Goal: Task Accomplishment & Management: Manage account settings

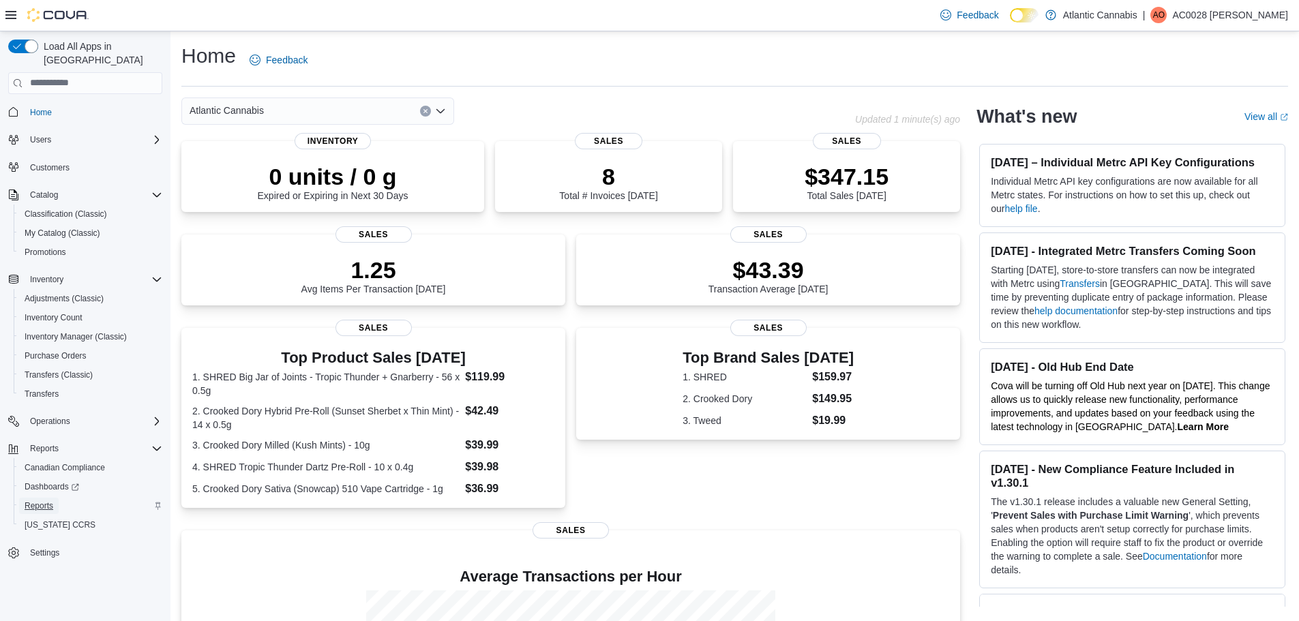
click at [25, 500] on span "Reports" at bounding box center [39, 505] width 29 height 11
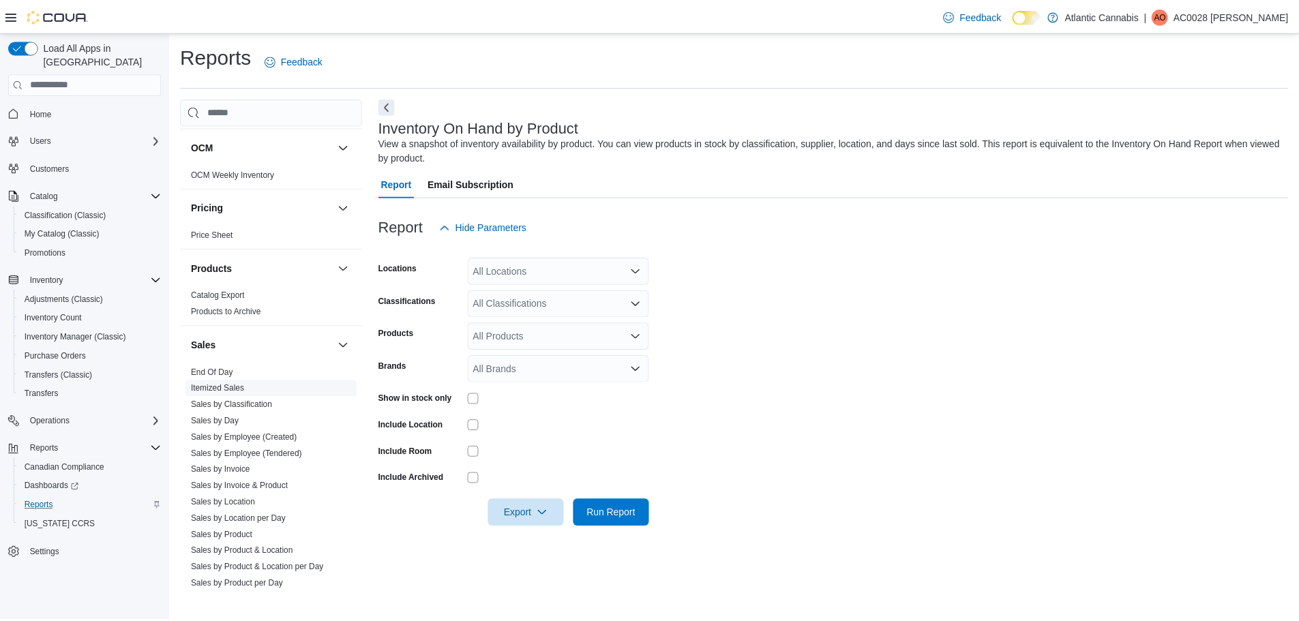
scroll to position [750, 0]
click at [215, 374] on link "End Of Day" at bounding box center [213, 372] width 42 height 10
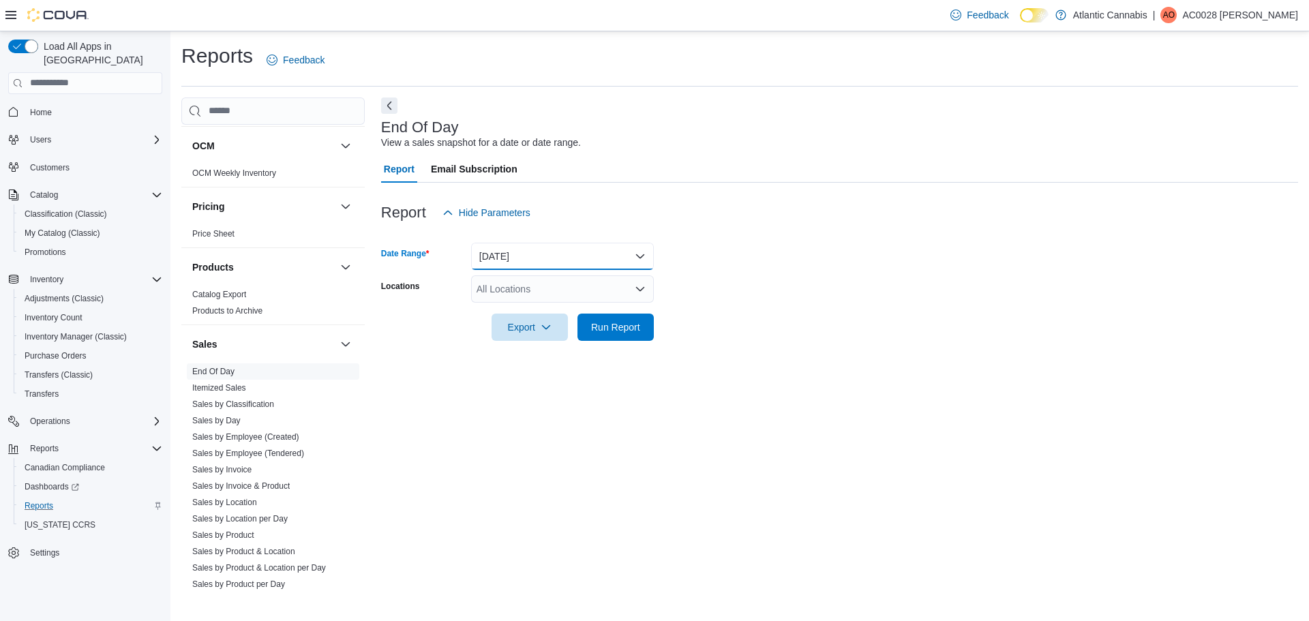
click at [493, 267] on button "[DATE]" at bounding box center [562, 256] width 183 height 27
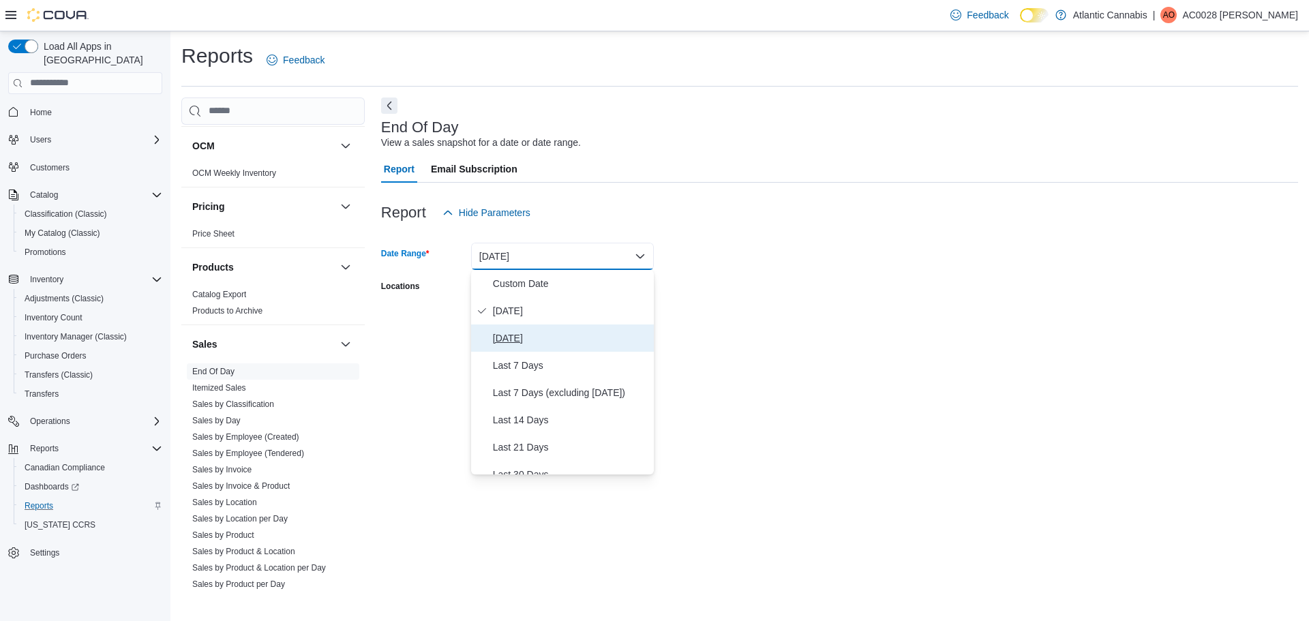
click at [492, 338] on button "[DATE]" at bounding box center [562, 338] width 183 height 27
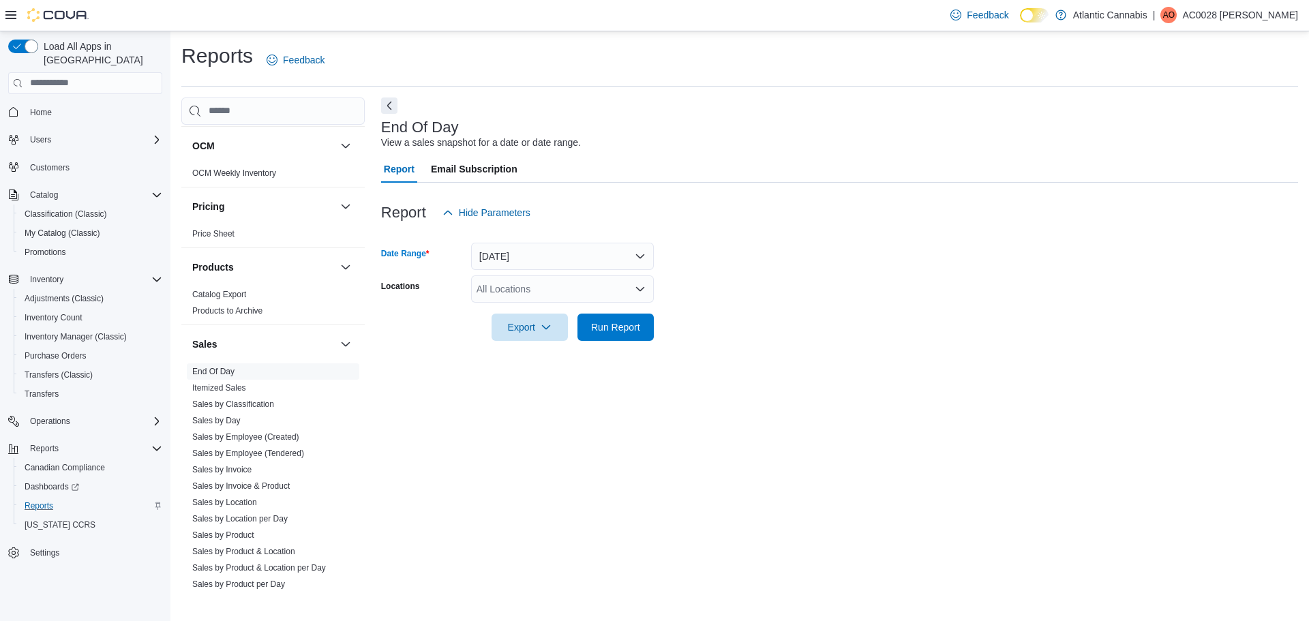
click at [505, 288] on div "All Locations" at bounding box center [562, 288] width 183 height 27
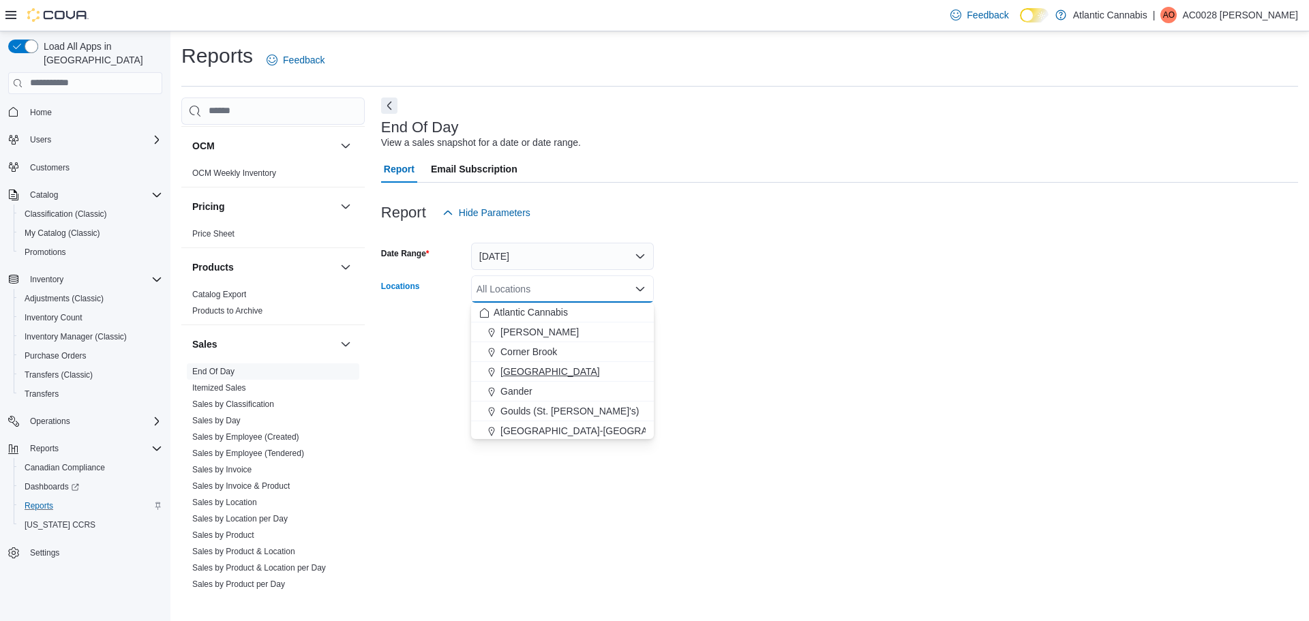
click at [533, 368] on div "[GEOGRAPHIC_DATA]" at bounding box center [562, 372] width 166 height 14
click at [828, 332] on form "Date Range [DATE] Locations [GEOGRAPHIC_DATA] Combo box. Selected. [GEOGRAPHIC_…" at bounding box center [839, 283] width 917 height 115
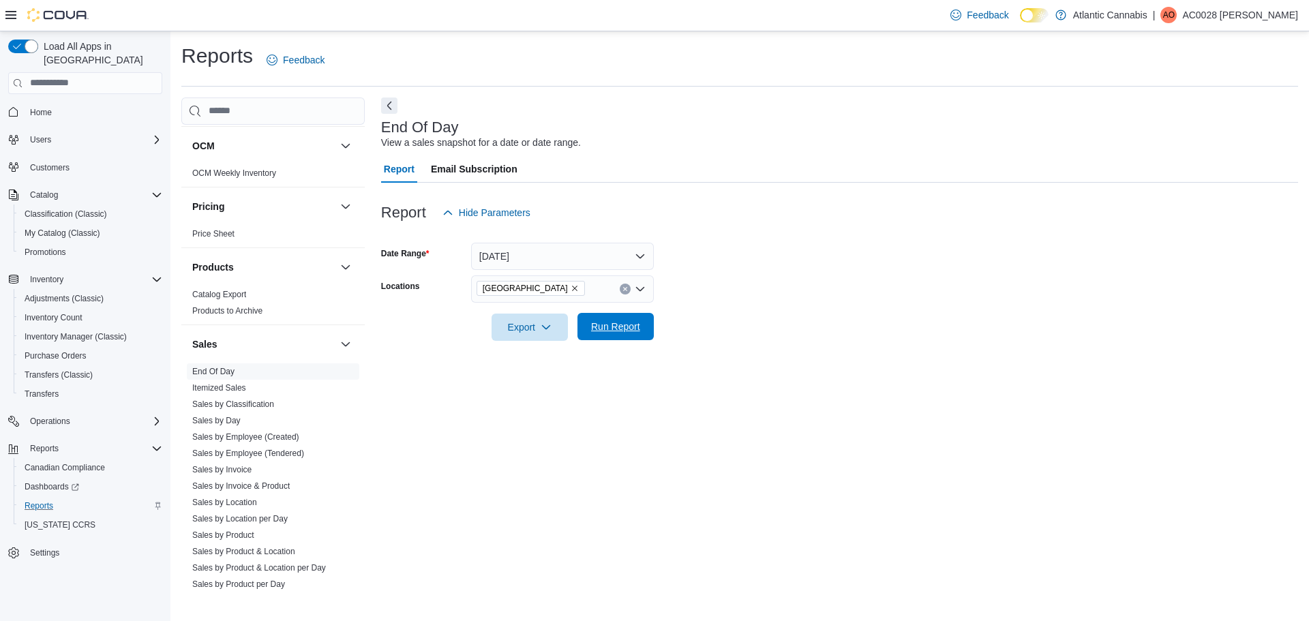
click at [606, 329] on span "Run Report" at bounding box center [615, 327] width 49 height 14
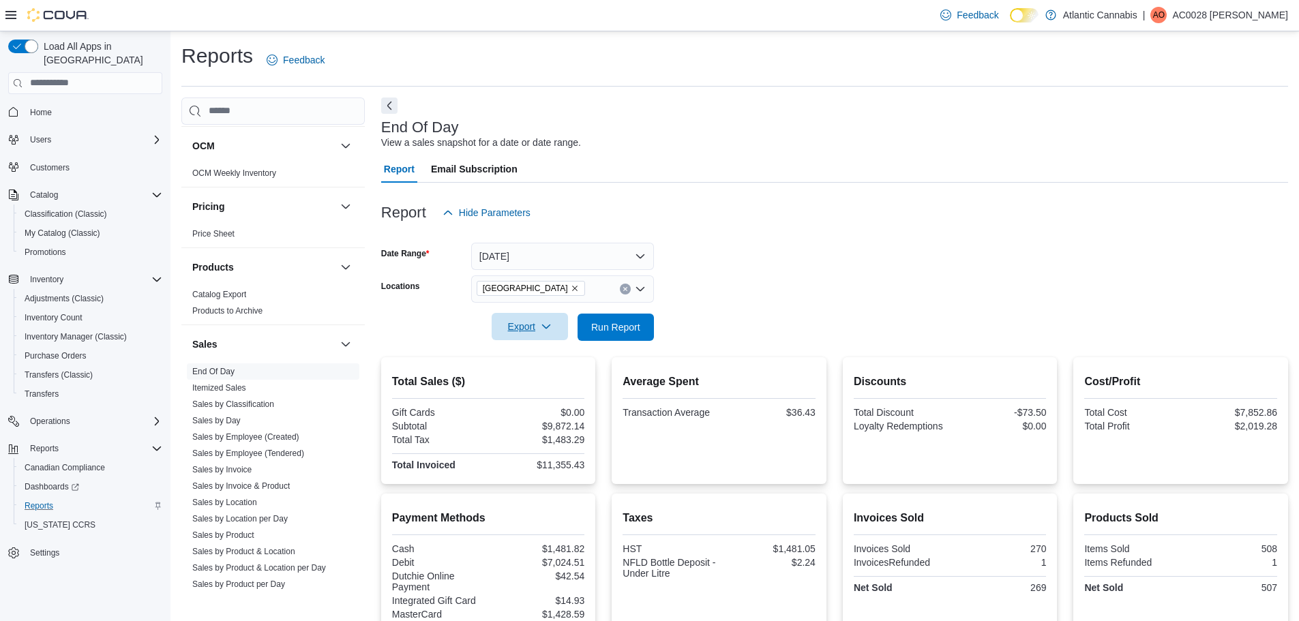
click at [552, 335] on span "Export" at bounding box center [530, 326] width 60 height 27
click at [526, 375] on button "Export to Pdf" at bounding box center [532, 381] width 78 height 27
click at [785, 217] on div "Report Hide Parameters" at bounding box center [834, 212] width 907 height 27
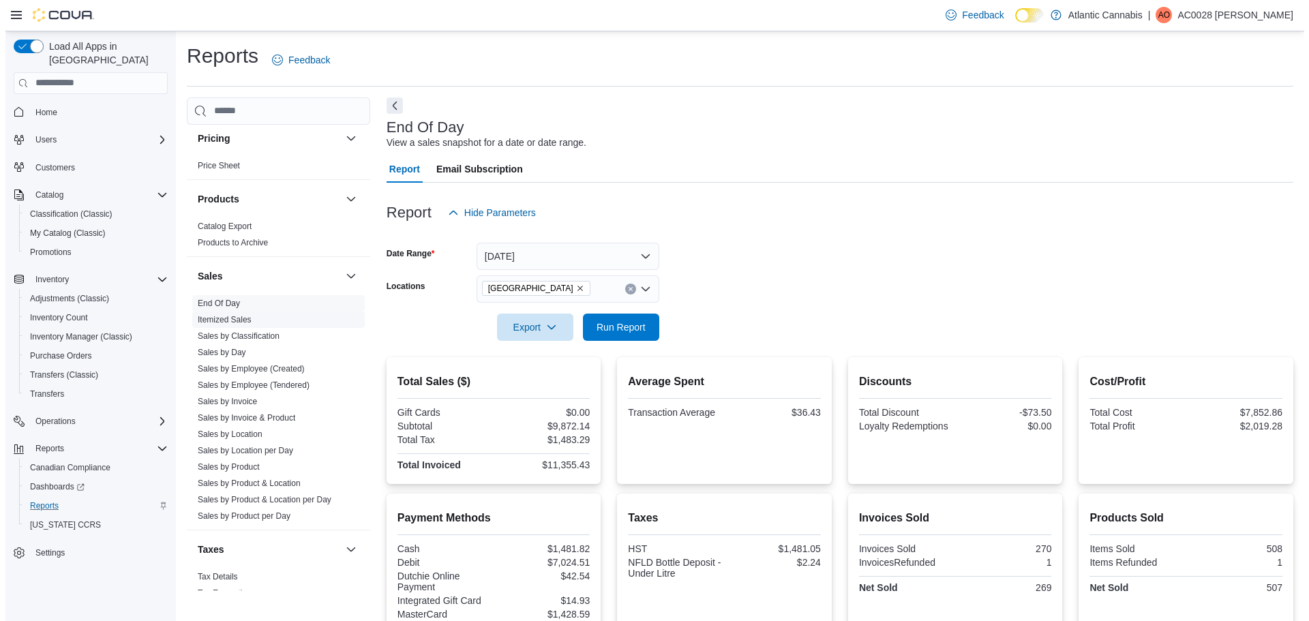
scroll to position [341, 0]
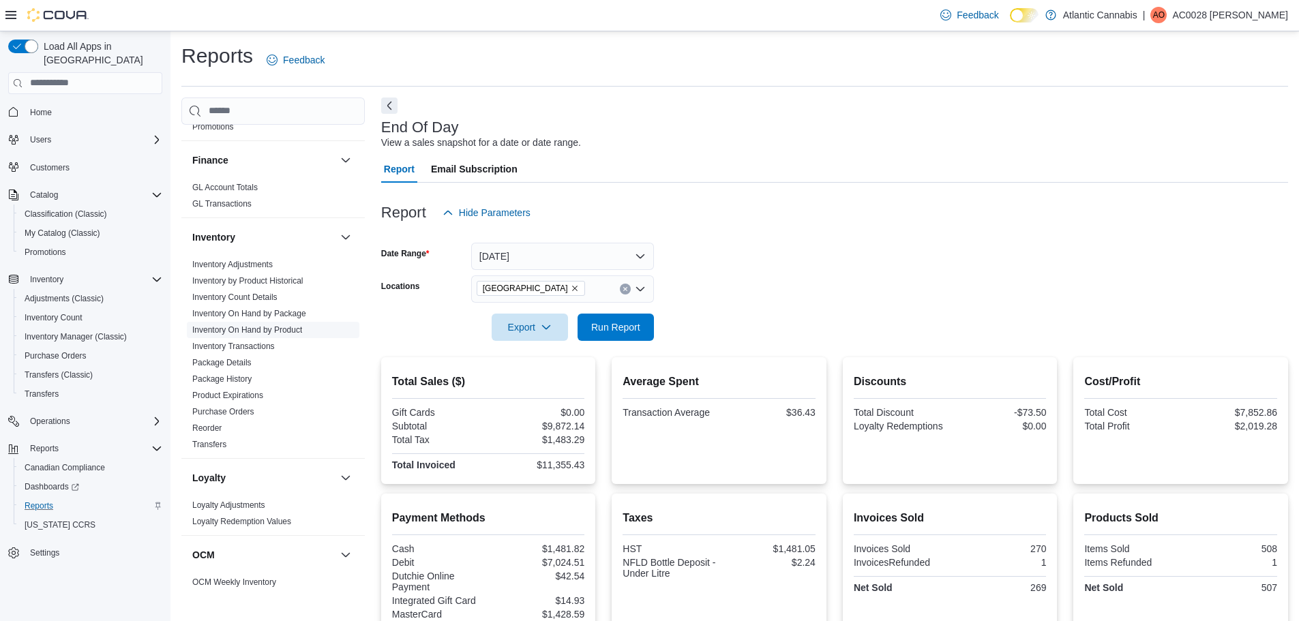
click at [256, 331] on link "Inventory On Hand by Product" at bounding box center [247, 330] width 110 height 10
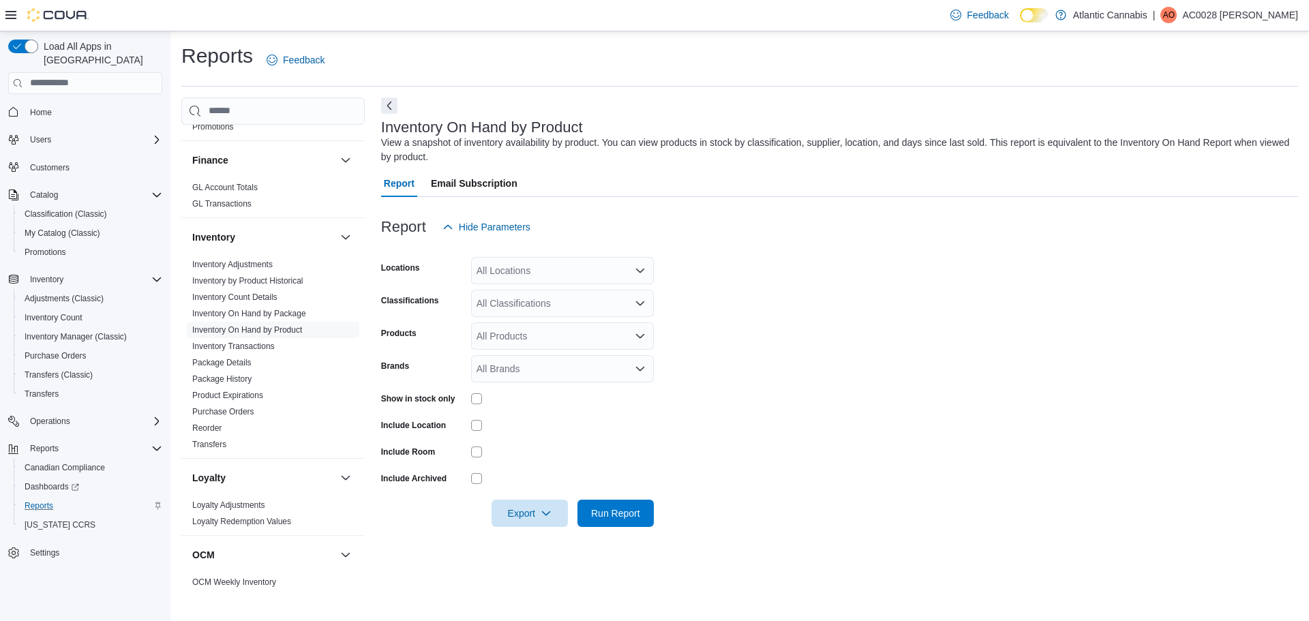
click at [542, 282] on div "All Locations" at bounding box center [562, 270] width 183 height 27
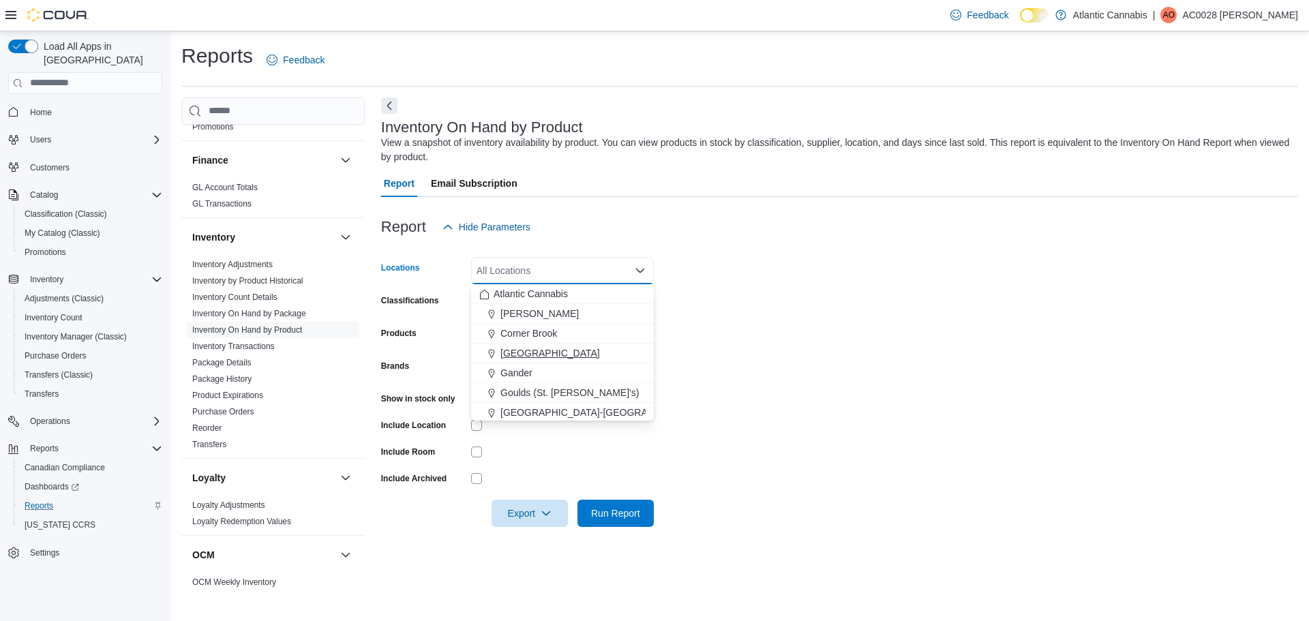
click at [517, 350] on span "[GEOGRAPHIC_DATA]" at bounding box center [550, 353] width 100 height 14
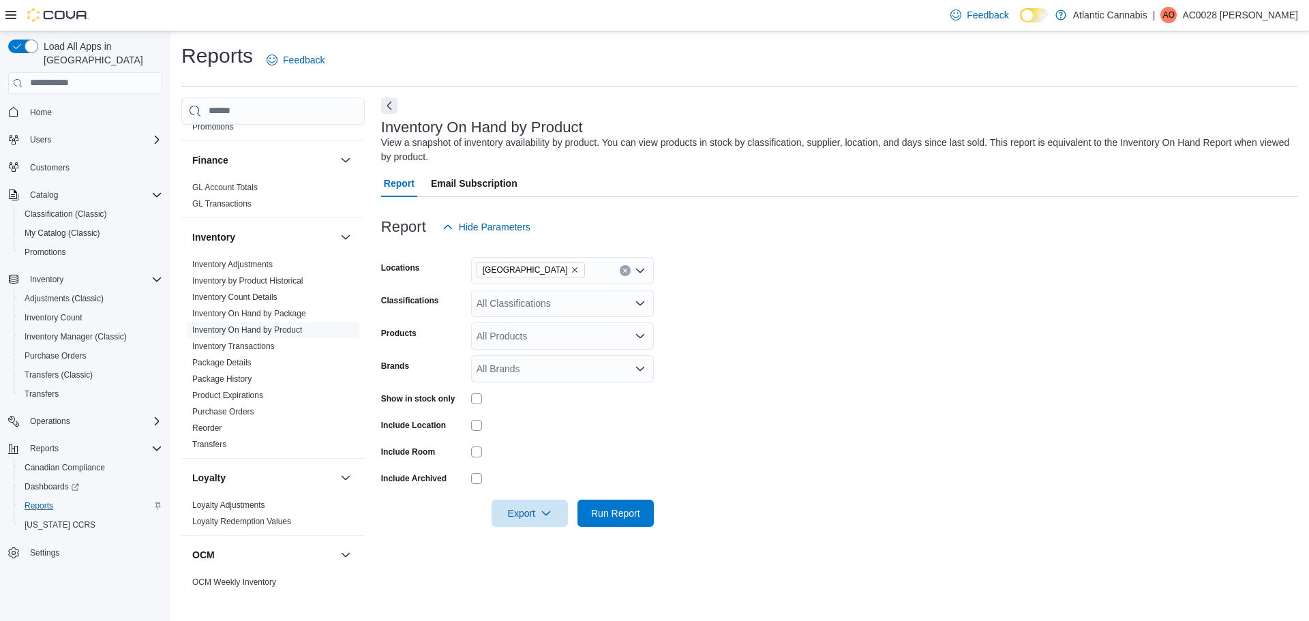
click at [777, 307] on form "Locations [GEOGRAPHIC_DATA] Classifications All Classifications Products All Pr…" at bounding box center [839, 384] width 917 height 286
click at [509, 296] on div "All Classifications" at bounding box center [562, 303] width 183 height 27
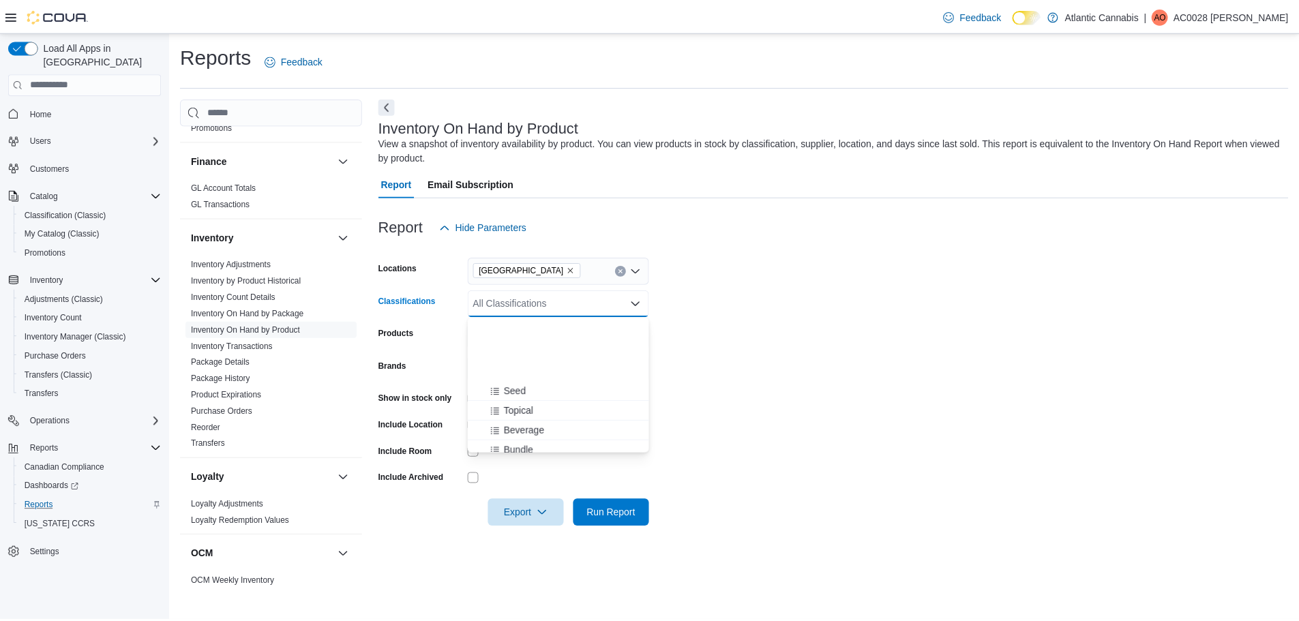
scroll to position [273, 0]
click at [516, 333] on span "Beverage" at bounding box center [527, 331] width 41 height 14
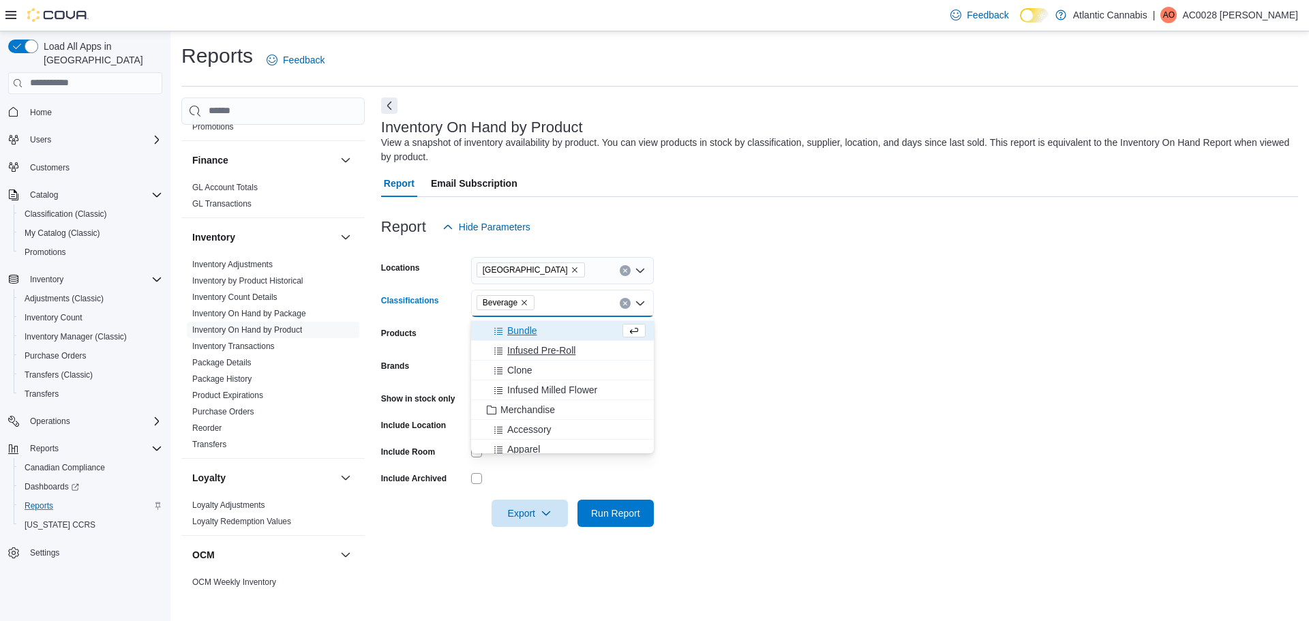
click at [537, 351] on span "Infused Pre-Roll" at bounding box center [541, 351] width 68 height 14
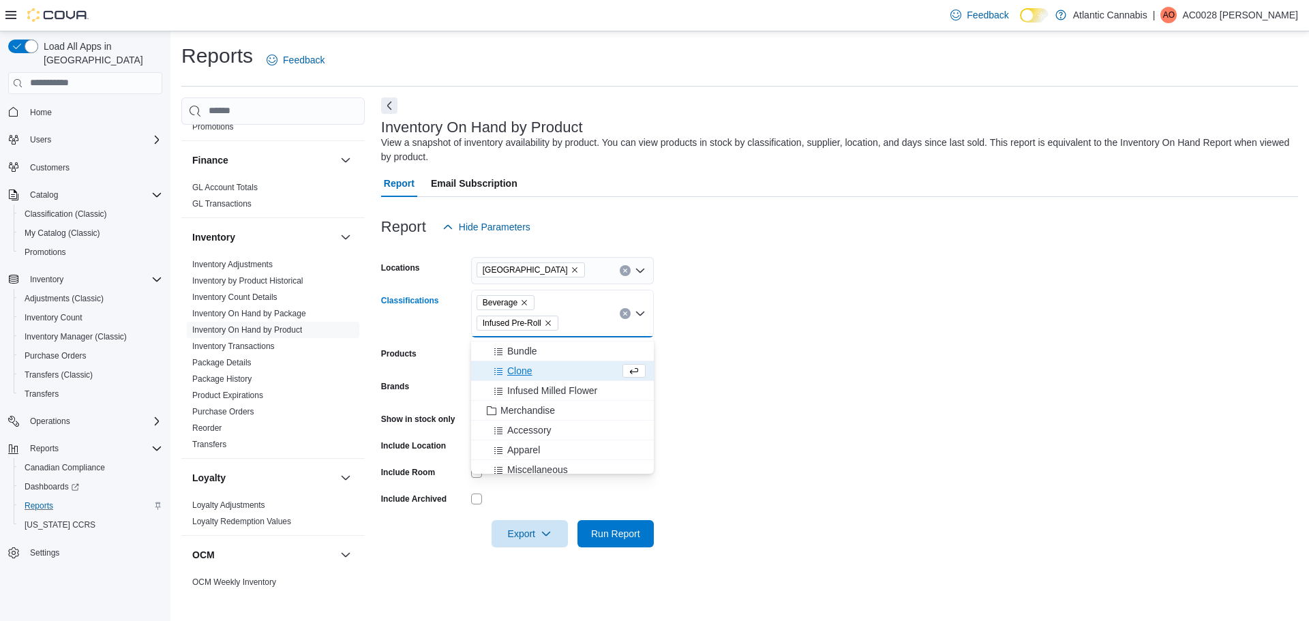
click at [791, 395] on form "Locations [GEOGRAPHIC_DATA] Classifications Beverage Infused Pre-Roll Combo box…" at bounding box center [839, 394] width 917 height 307
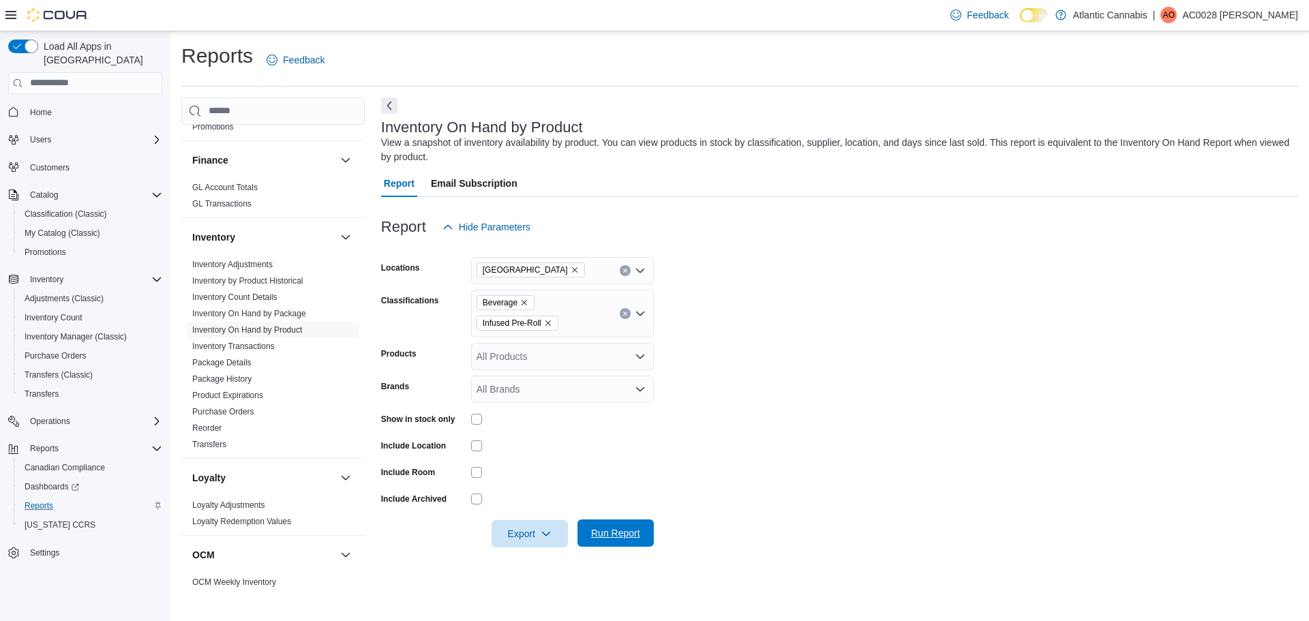
click at [610, 534] on span "Run Report" at bounding box center [615, 533] width 49 height 14
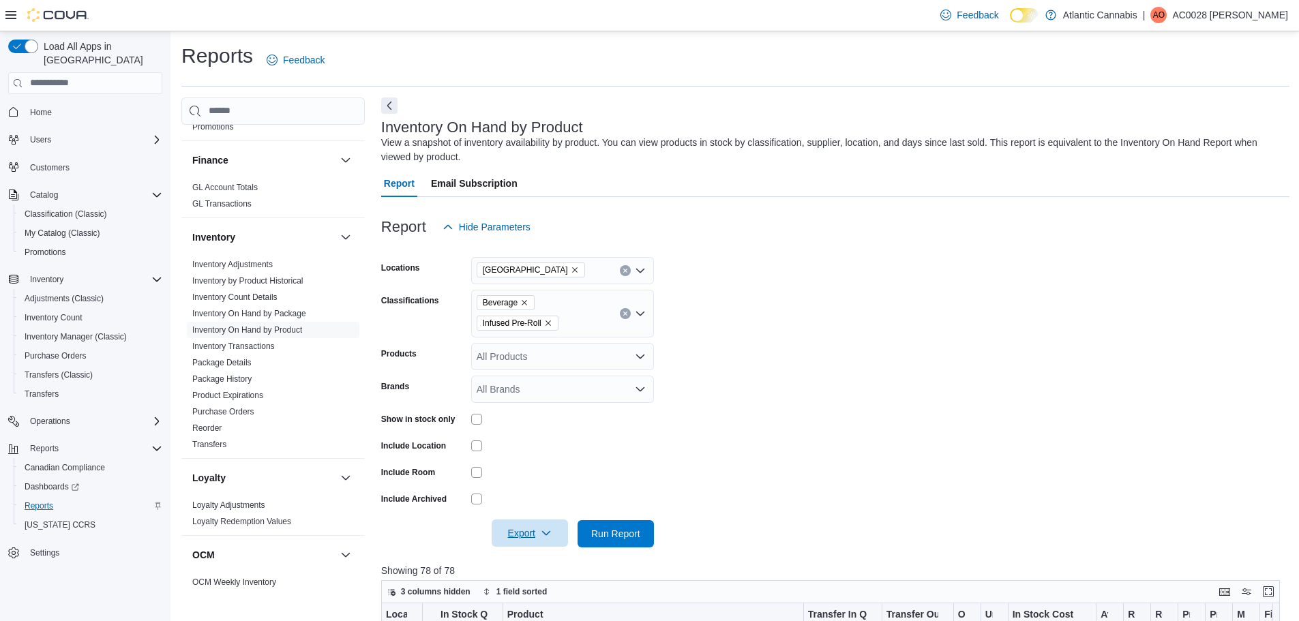
click at [533, 530] on span "Export" at bounding box center [530, 533] width 60 height 27
click at [539, 452] on span "Export to Excel" at bounding box center [531, 452] width 61 height 11
click at [550, 325] on icon "Remove Infused Pre-Roll from selection in this group" at bounding box center [548, 323] width 8 height 8
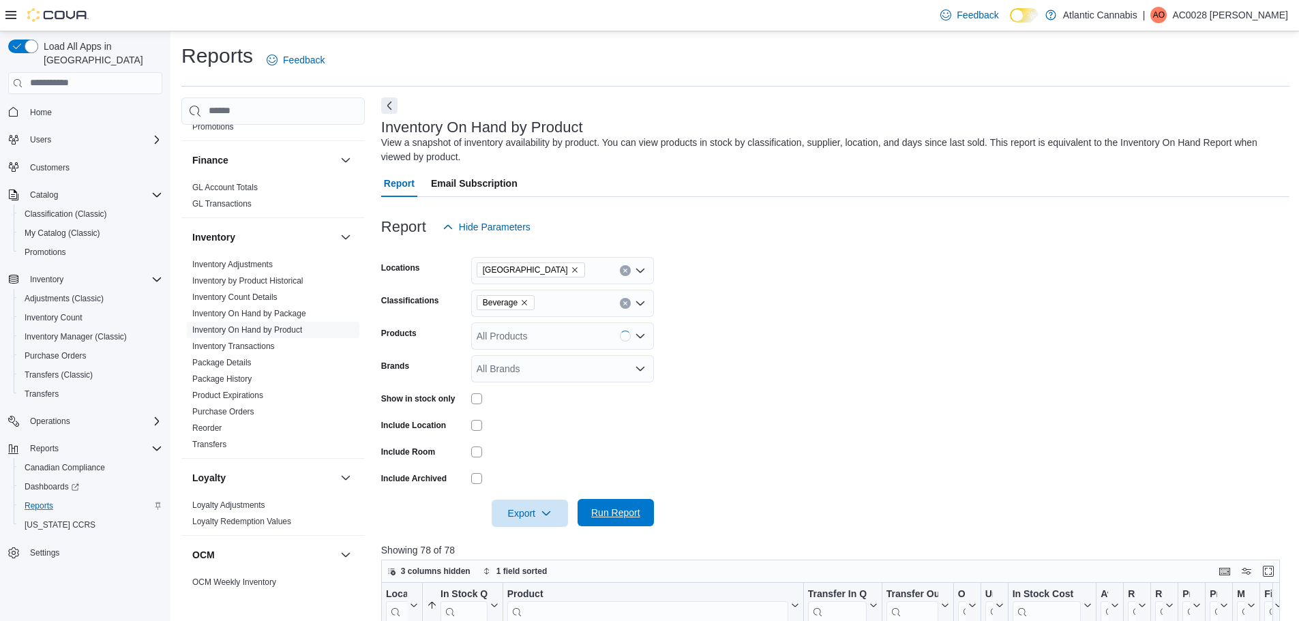
click at [616, 509] on span "Run Report" at bounding box center [615, 513] width 49 height 14
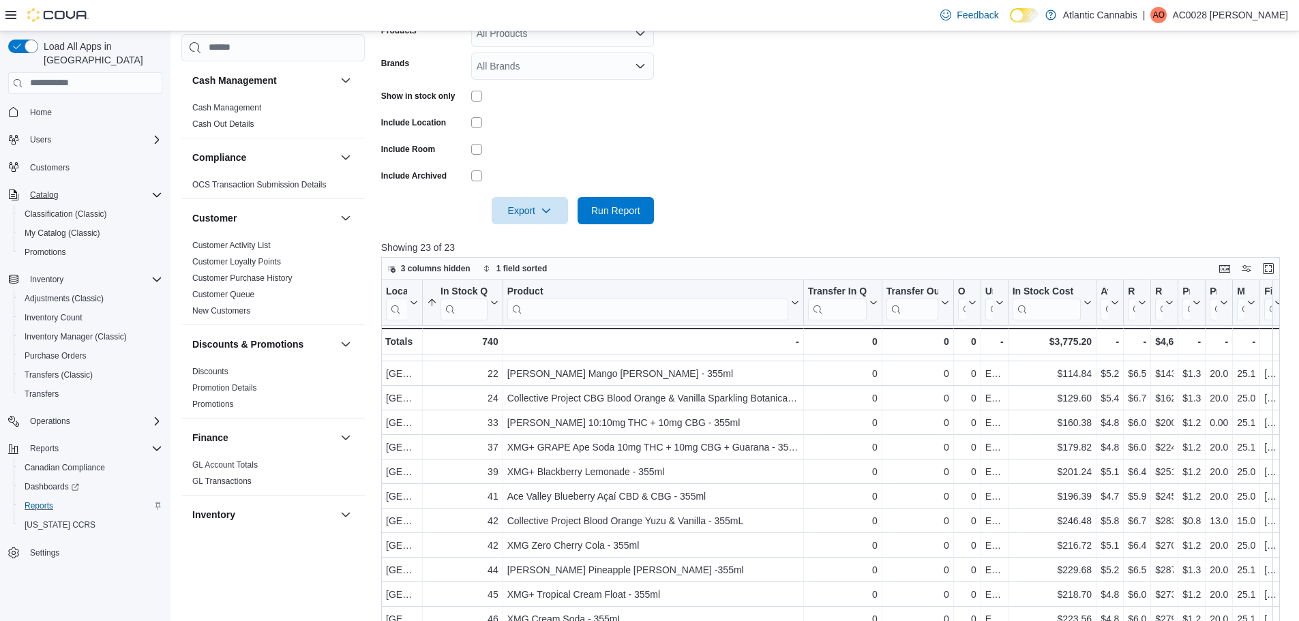
scroll to position [105, 0]
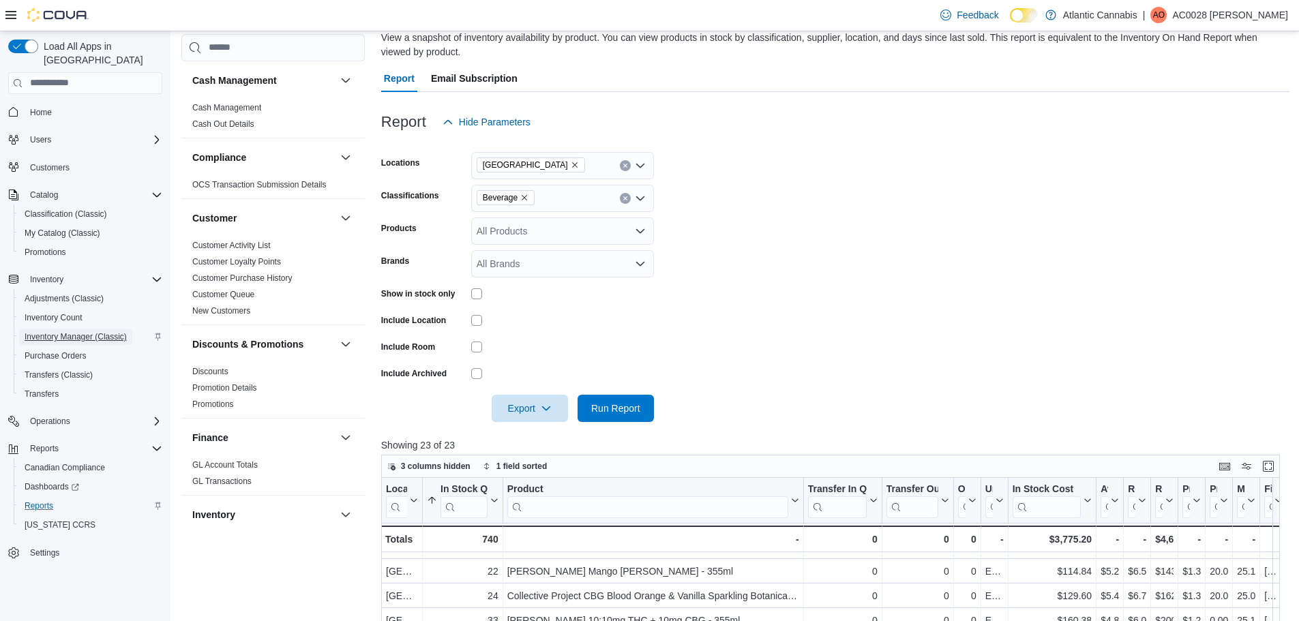
click at [53, 331] on span "Inventory Manager (Classic)" at bounding box center [76, 336] width 102 height 11
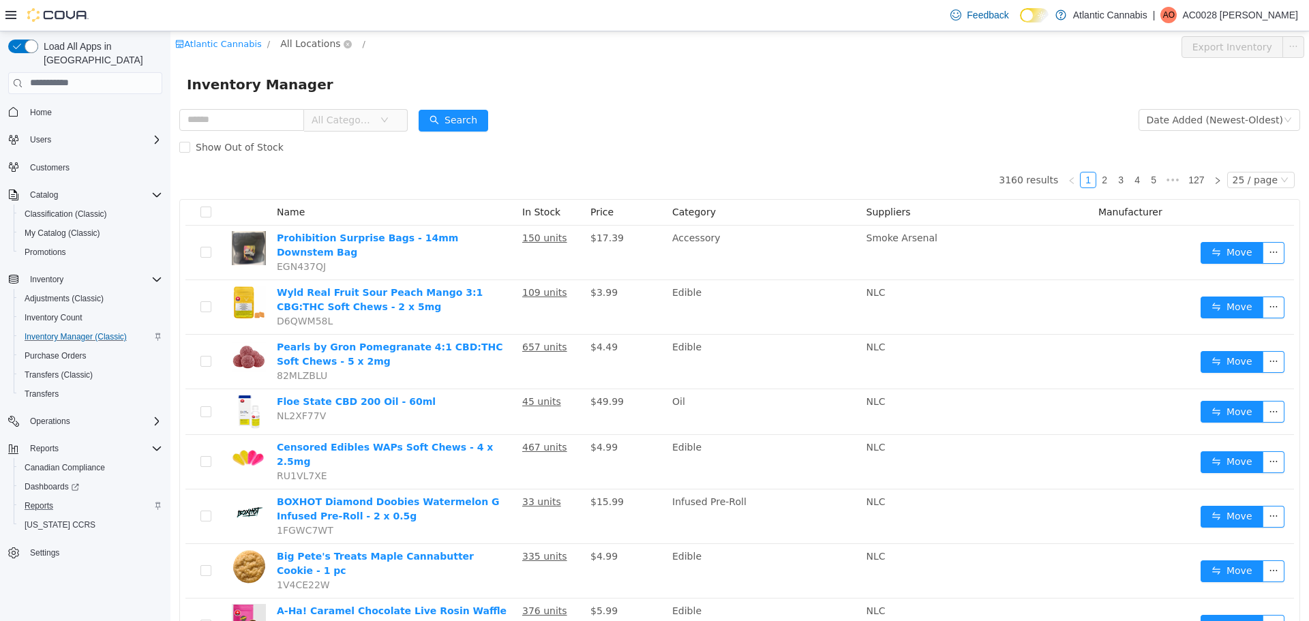
click at [300, 46] on span "All Locations" at bounding box center [310, 42] width 60 height 15
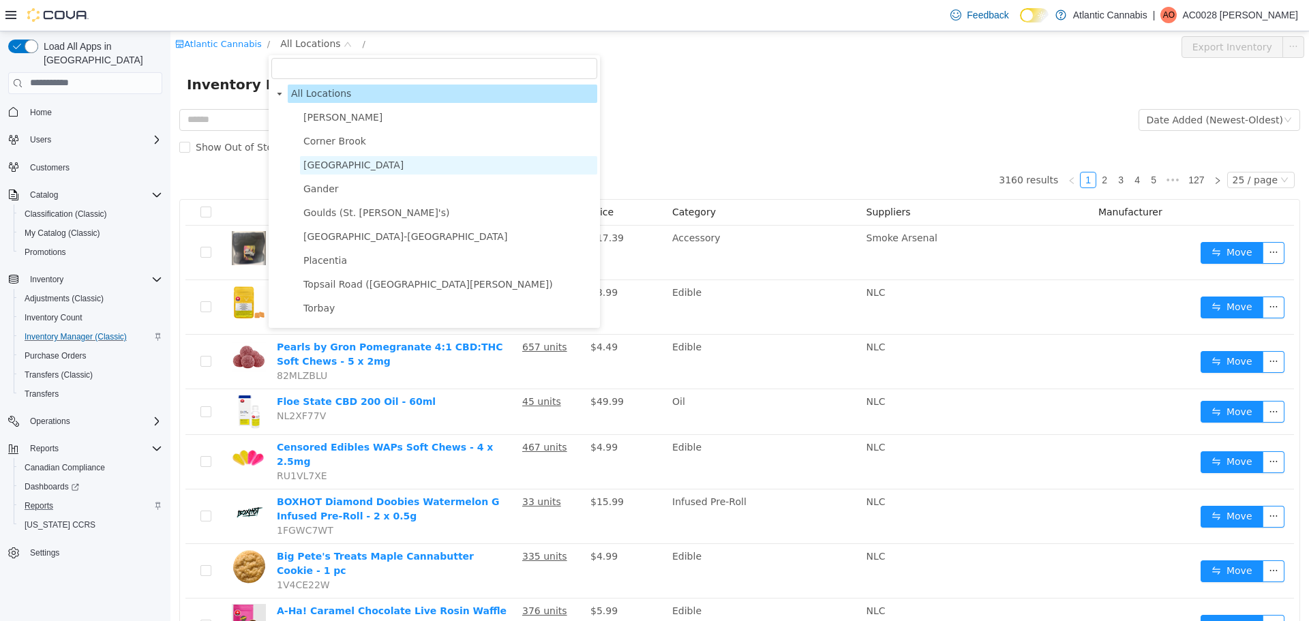
click at [312, 163] on span "[GEOGRAPHIC_DATA]" at bounding box center [353, 164] width 100 height 11
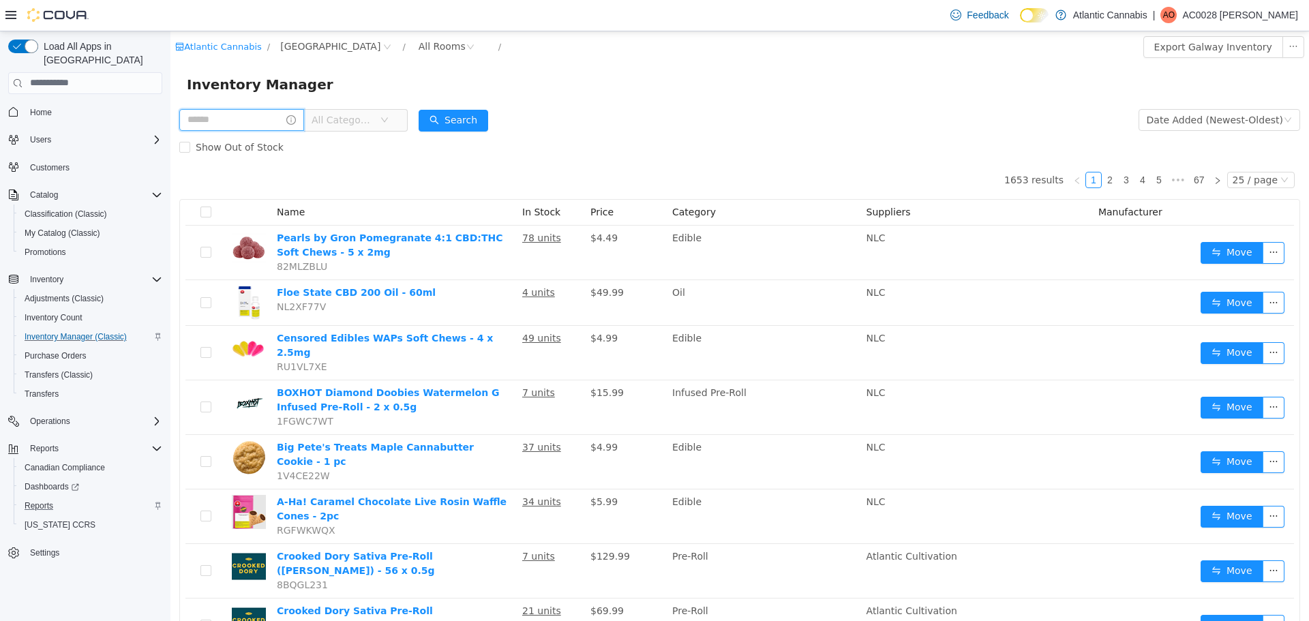
click at [222, 123] on input "text" at bounding box center [241, 119] width 125 height 22
type input "**********"
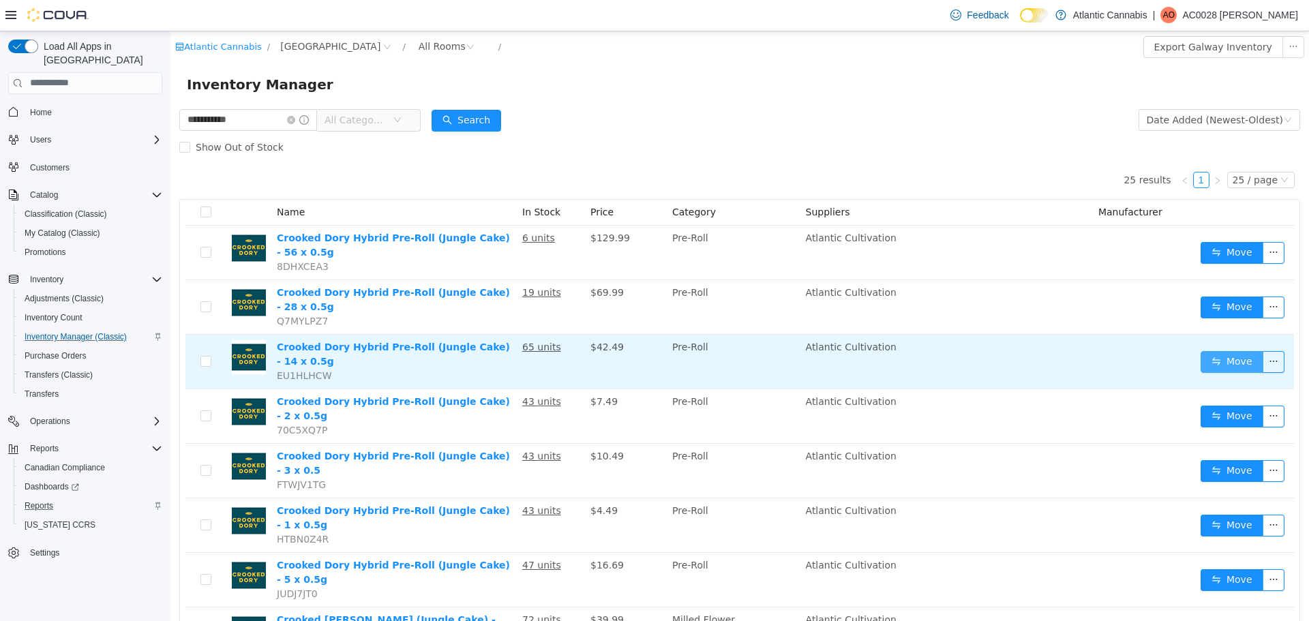
click at [1235, 361] on button "Move" at bounding box center [1232, 361] width 63 height 22
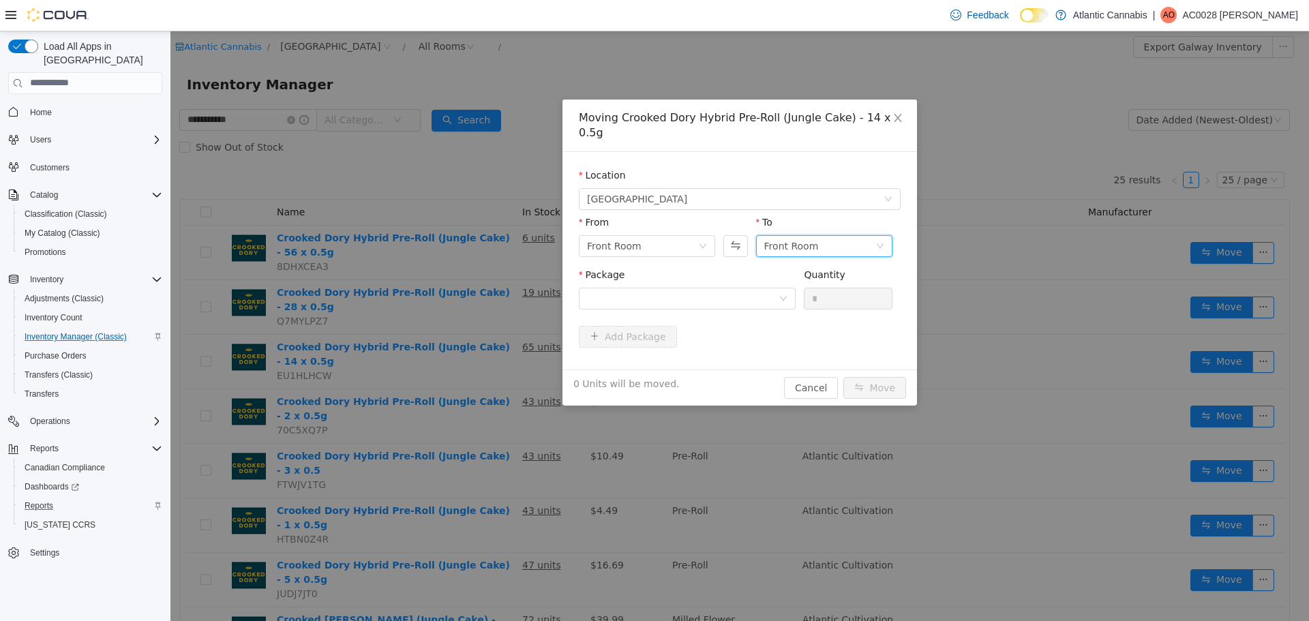
click at [820, 237] on div "Front Room" at bounding box center [819, 245] width 111 height 20
drag, startPoint x: 794, startPoint y: 297, endPoint x: 773, endPoint y: 288, distance: 23.3
click at [794, 297] on li "Back Room" at bounding box center [824, 301] width 136 height 22
click at [708, 288] on div at bounding box center [683, 298] width 192 height 20
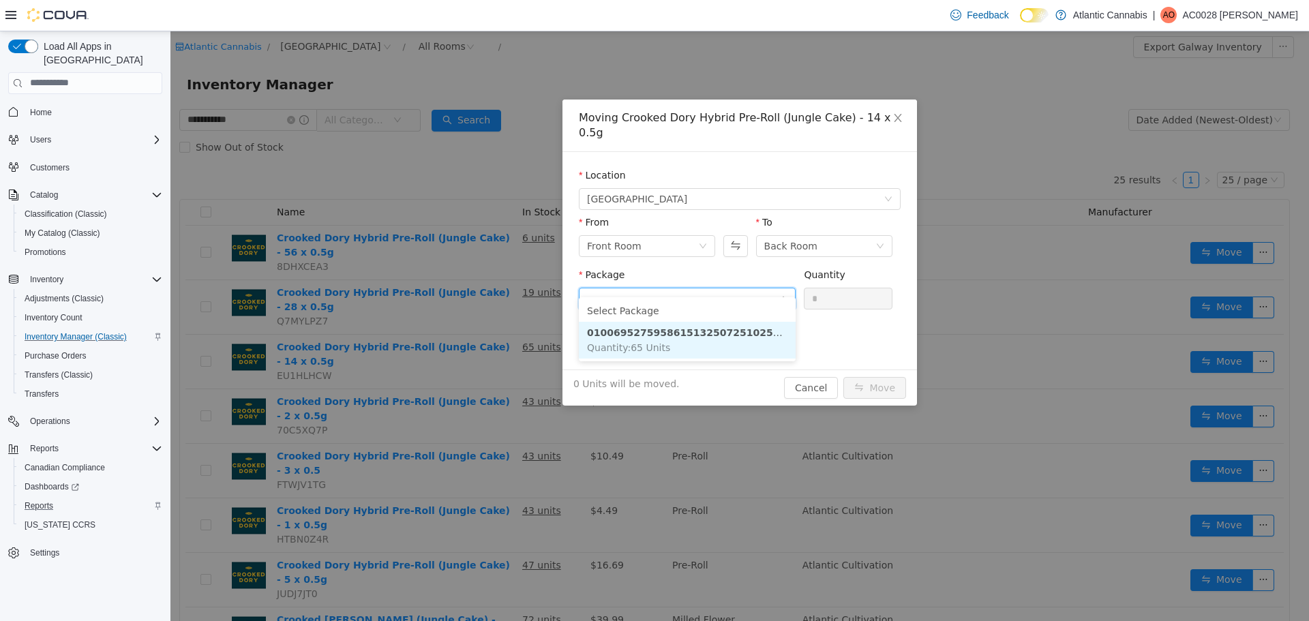
drag, startPoint x: 686, startPoint y: 333, endPoint x: 865, endPoint y: 292, distance: 183.4
click at [691, 334] on strong "0100695275958615132507251025313" at bounding box center [690, 332] width 206 height 11
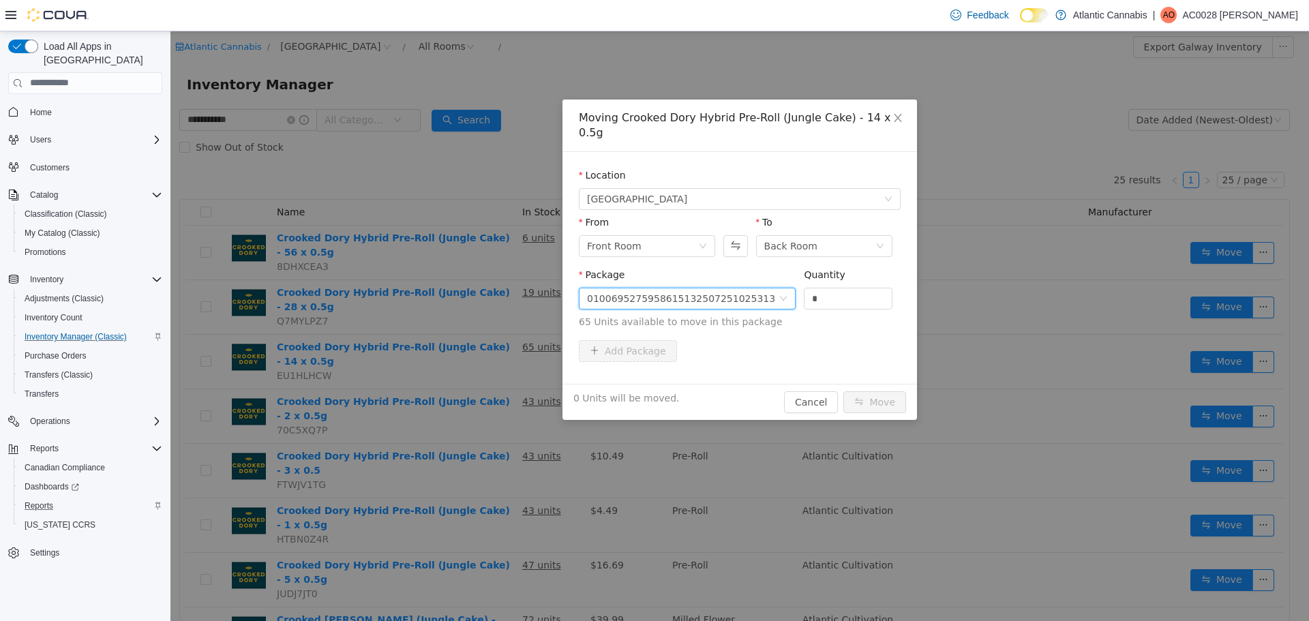
drag, startPoint x: 849, startPoint y: 277, endPoint x: 636, endPoint y: 282, distance: 212.8
click at [636, 282] on span "Package 0100695275958615132507251025313 Quantity * 65 Units available to move i…" at bounding box center [740, 299] width 322 height 60
type input "*"
click at [882, 391] on button "Move" at bounding box center [874, 402] width 63 height 22
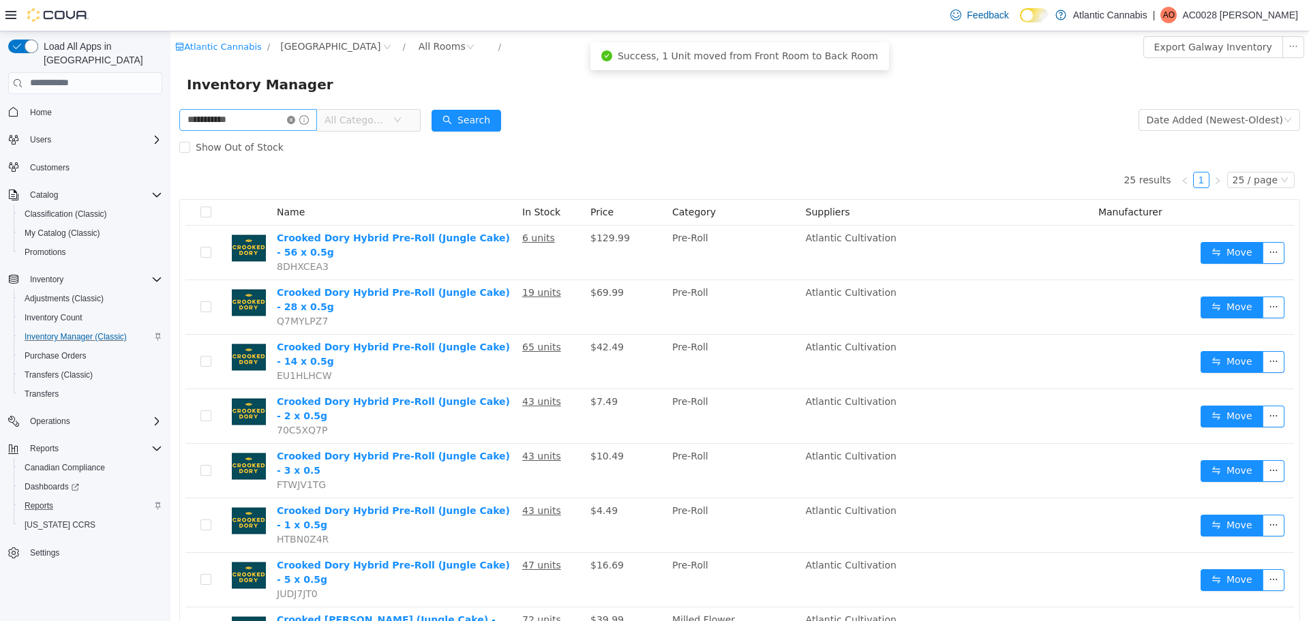
click at [295, 118] on icon "icon: close-circle" at bounding box center [291, 119] width 8 height 8
